Goal: Answer question/provide support: Share knowledge or assist other users

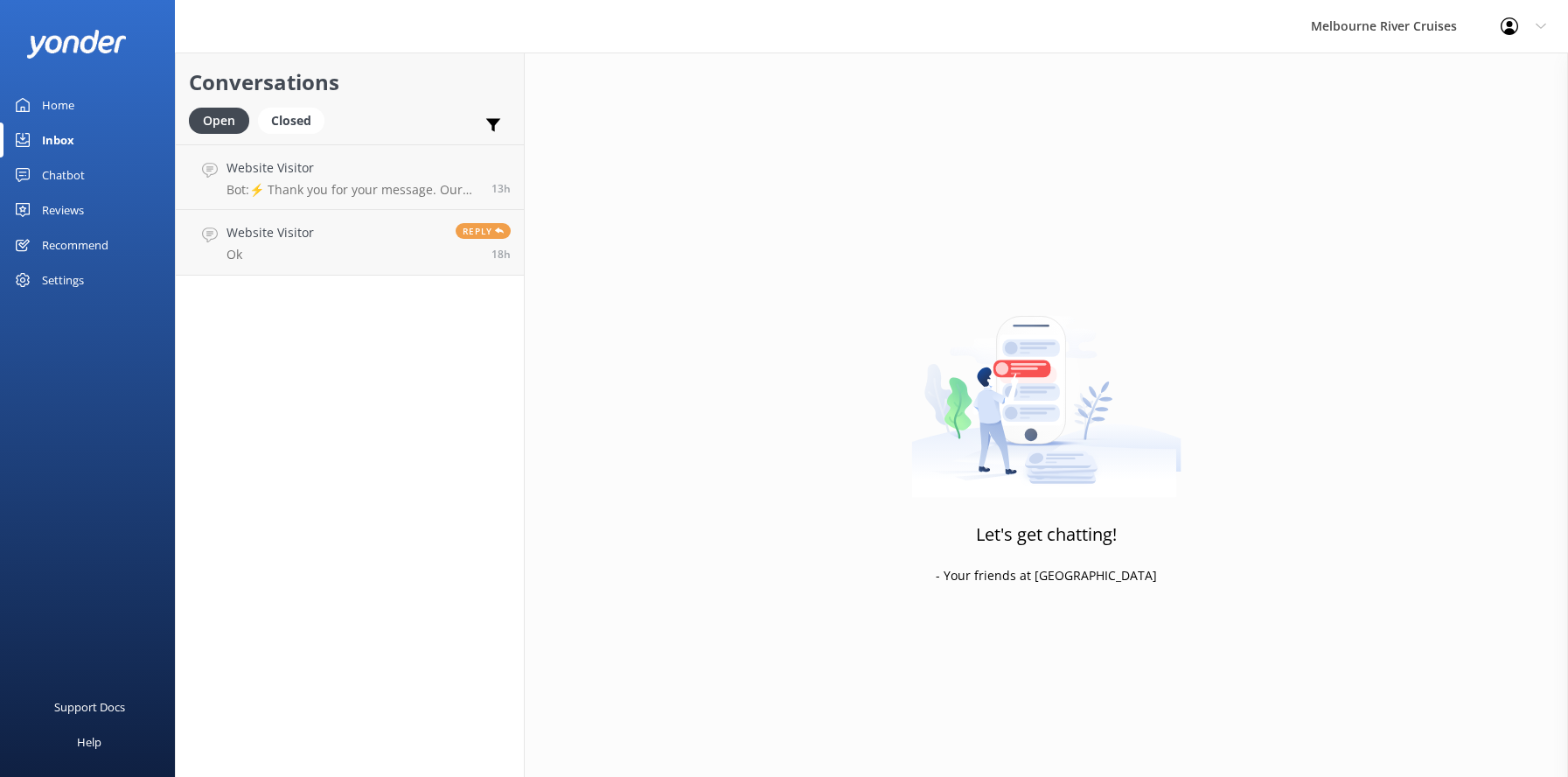
click at [52, 103] on div "Home" at bounding box center [58, 105] width 32 height 35
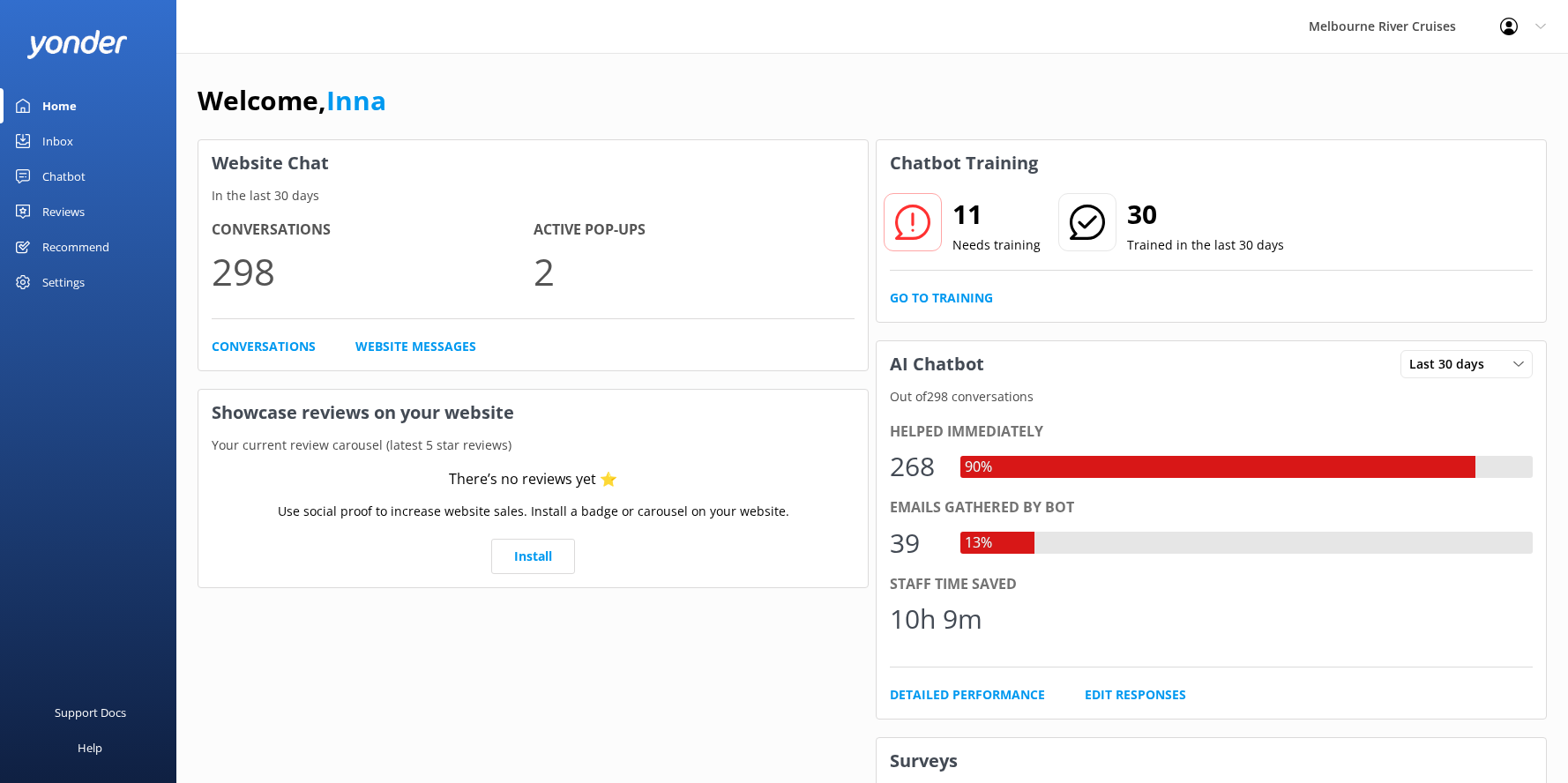
click at [58, 141] on div "Inbox" at bounding box center [58, 141] width 31 height 36
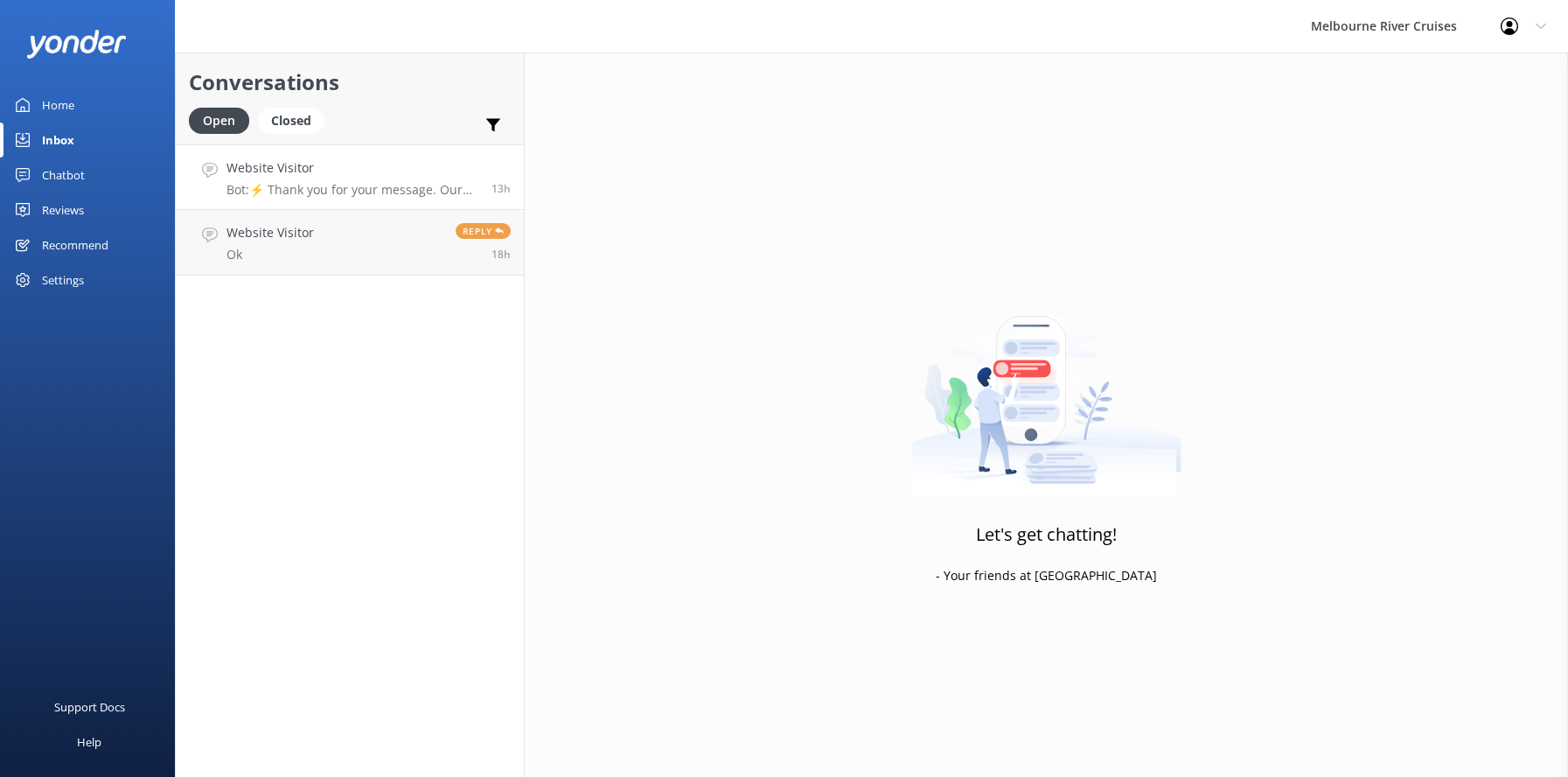
click at [320, 171] on h4 "Website Visitor" at bounding box center [353, 168] width 252 height 19
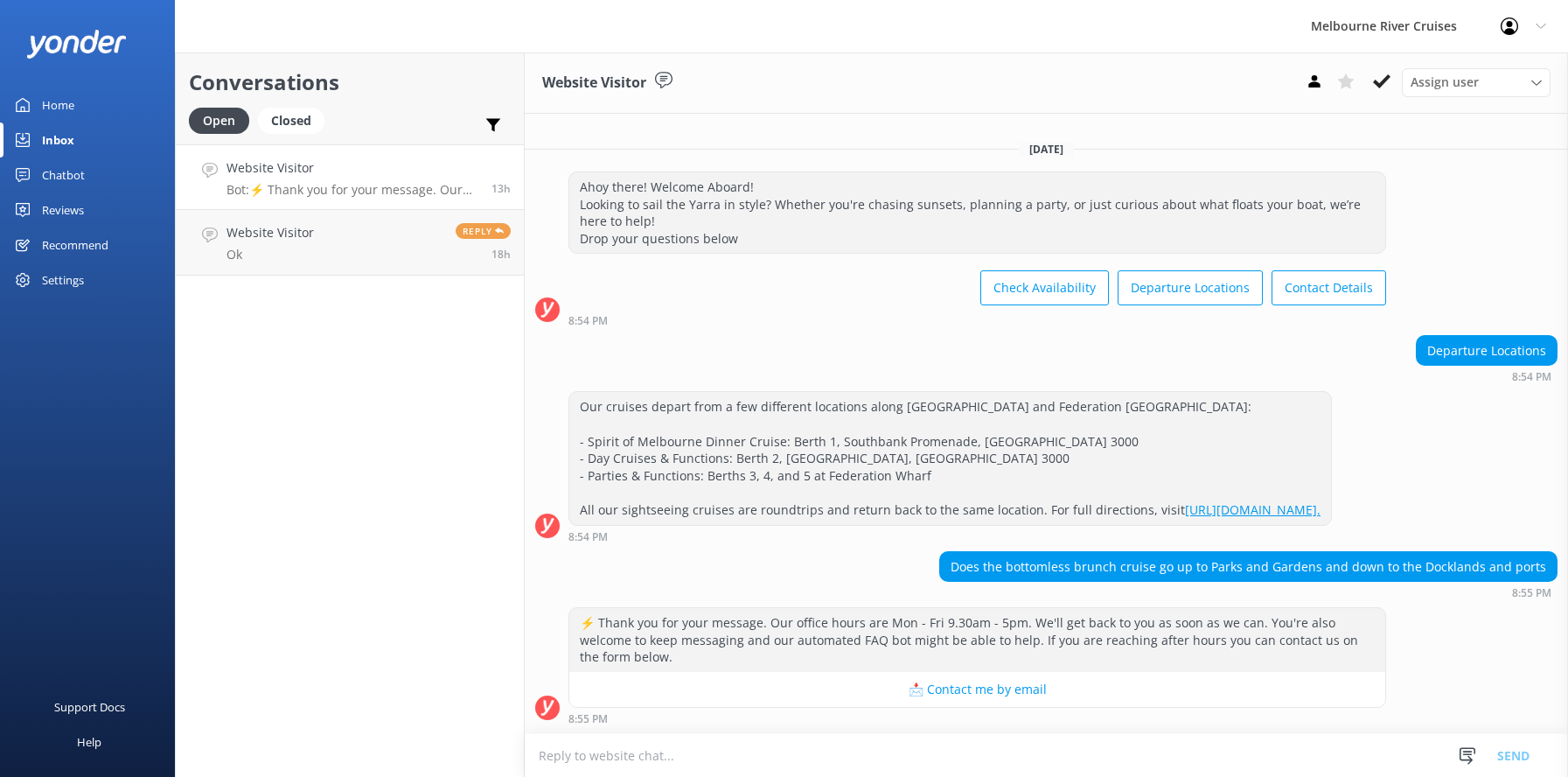
click at [51, 144] on div "Inbox" at bounding box center [58, 140] width 32 height 35
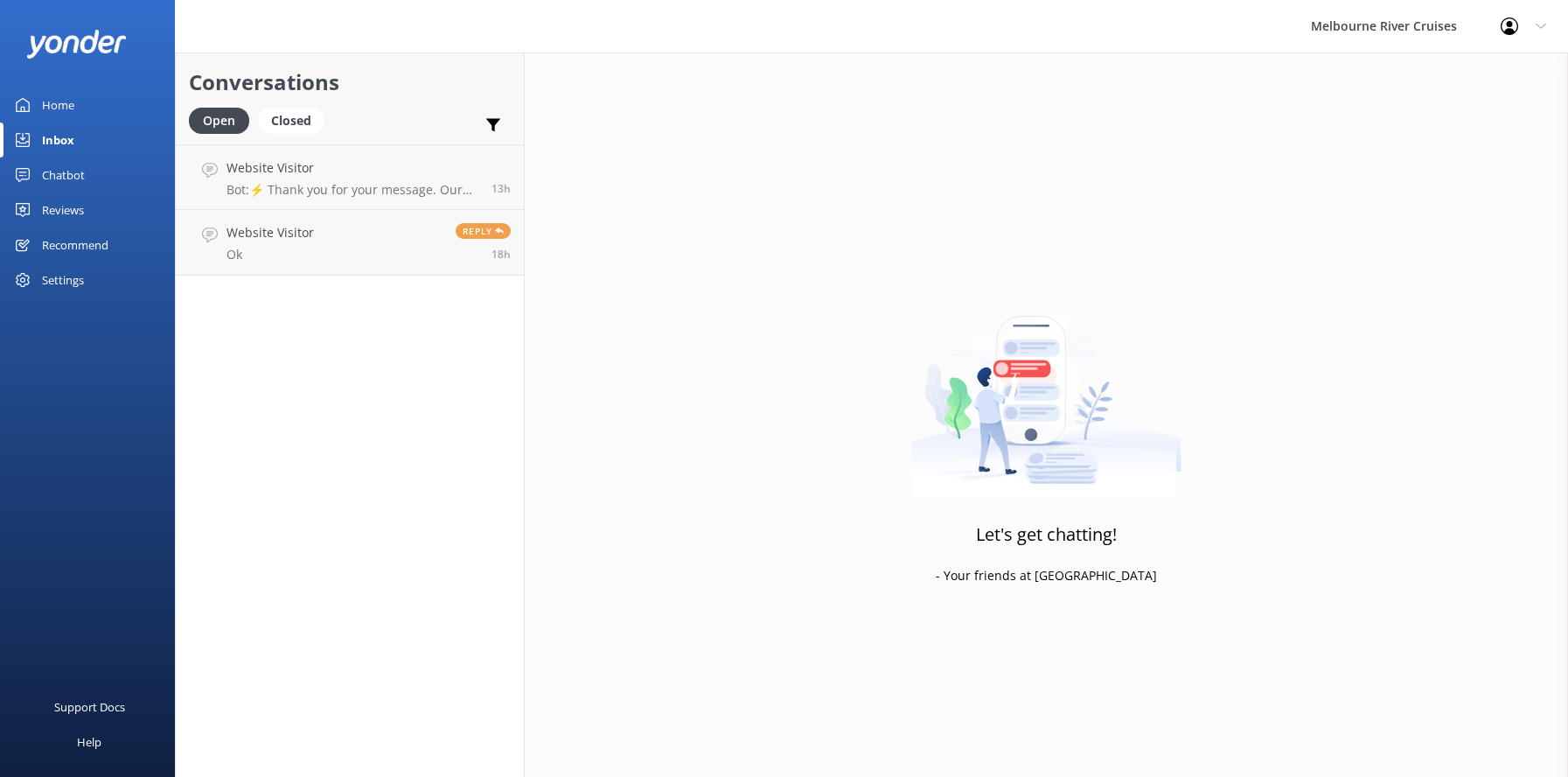
click at [63, 174] on div "Chatbot" at bounding box center [63, 175] width 43 height 35
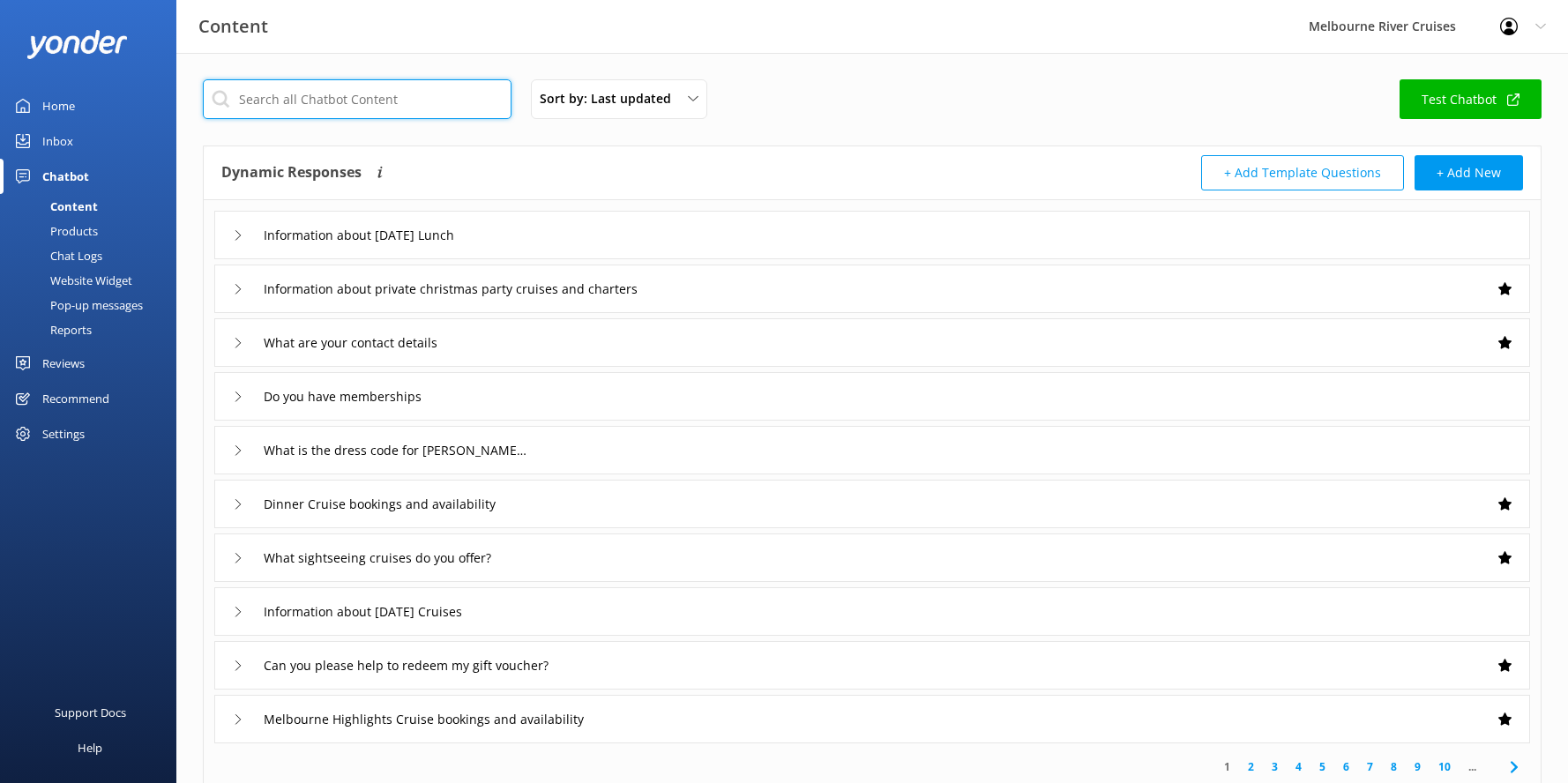
click at [279, 99] on input "text" at bounding box center [357, 98] width 308 height 39
type input "wheelchair"
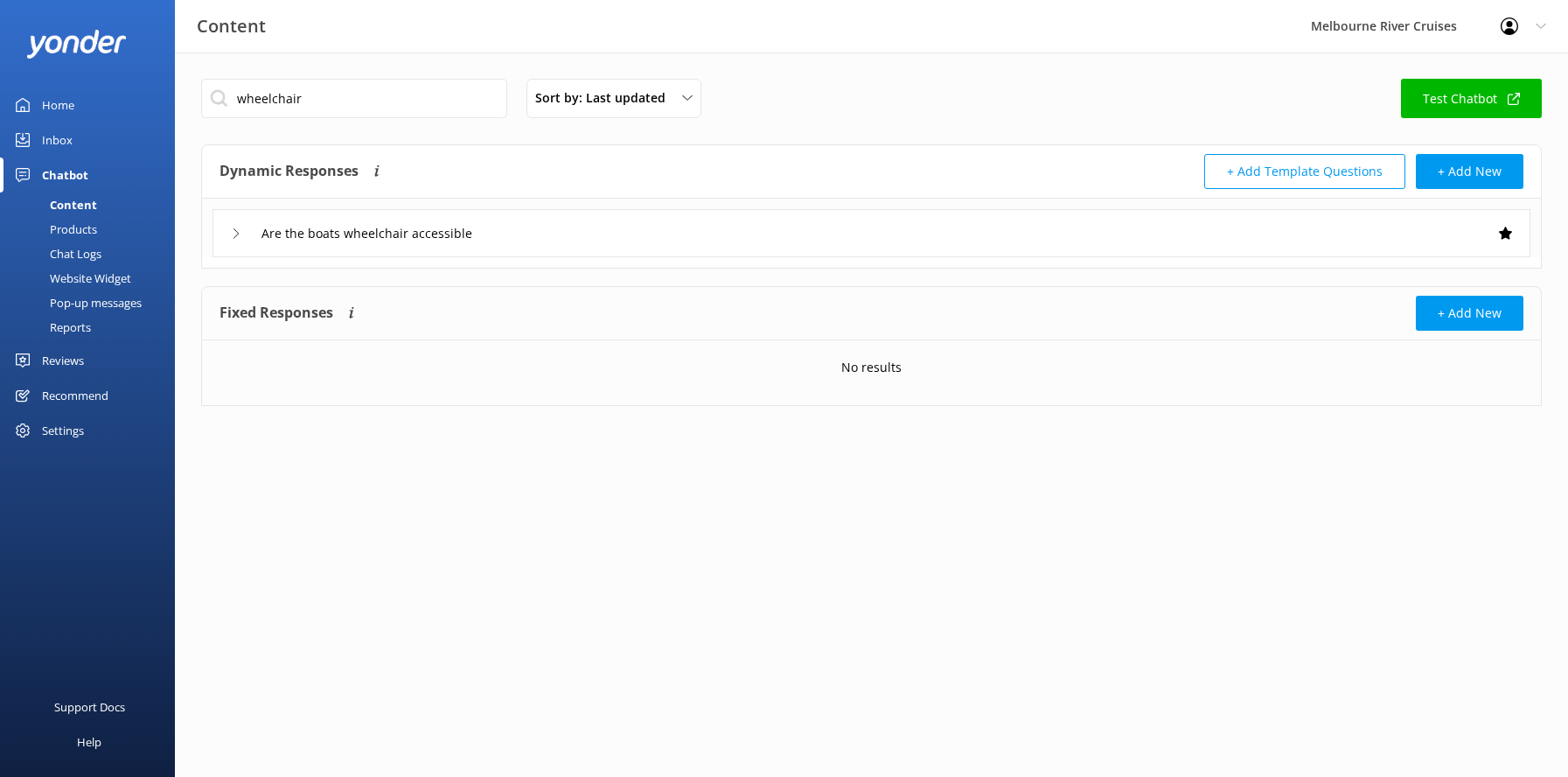
click at [227, 233] on div "Are the boats wheelchair accessible" at bounding box center [871, 233] width 1319 height 48
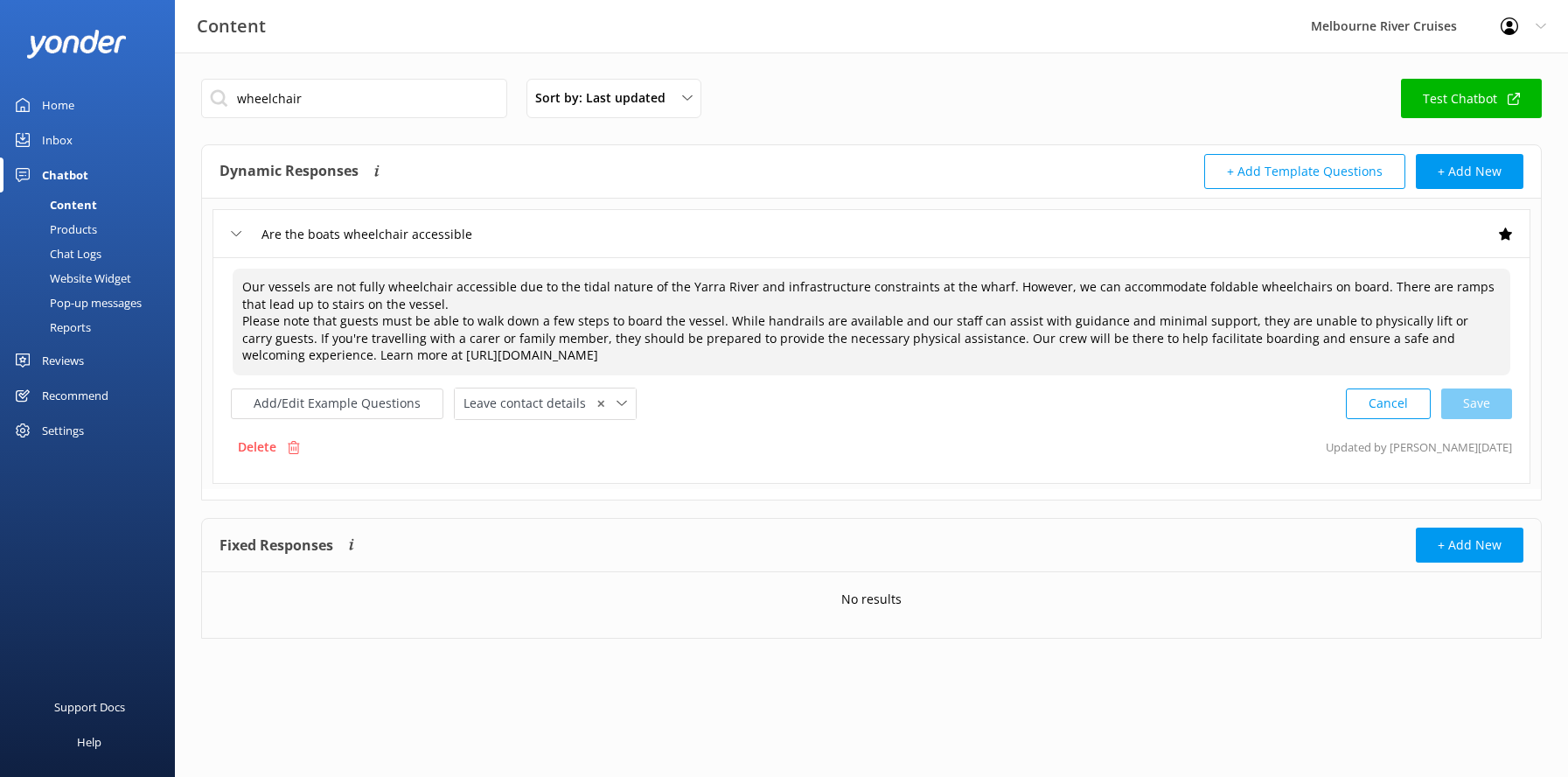
drag, startPoint x: 239, startPoint y: 284, endPoint x: 763, endPoint y: 357, distance: 529.1
click at [763, 357] on textarea "Our vessels are not fully wheelchair accessible due to the tidal nature of the …" at bounding box center [872, 322] width 1278 height 107
